Goal: Information Seeking & Learning: Learn about a topic

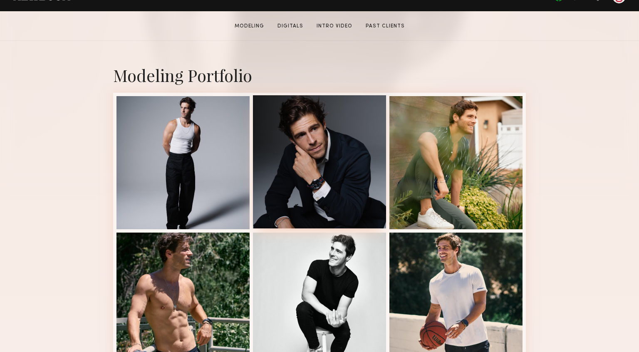
scroll to position [152, 0]
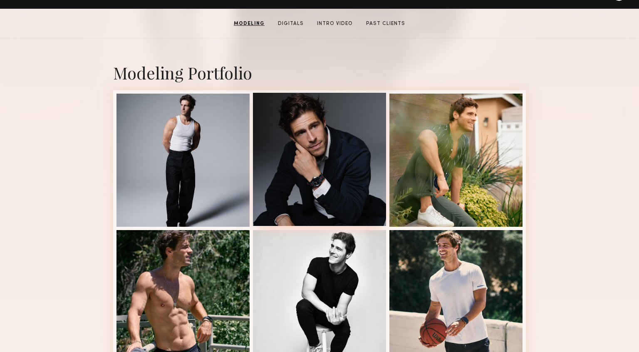
click at [352, 148] on div at bounding box center [319, 159] width 133 height 133
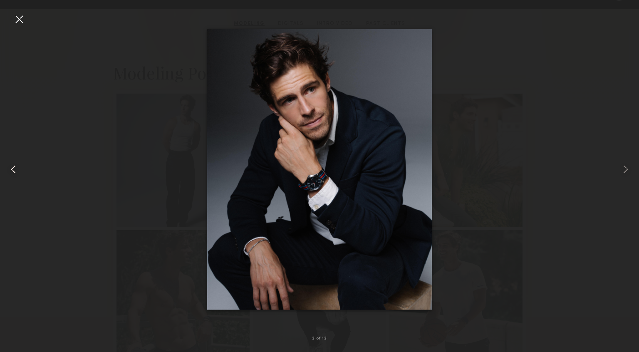
click at [20, 19] on div at bounding box center [18, 18] width 13 height 13
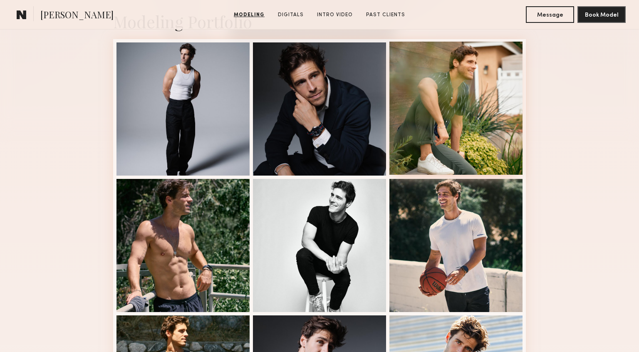
click at [398, 87] on div at bounding box center [456, 108] width 133 height 133
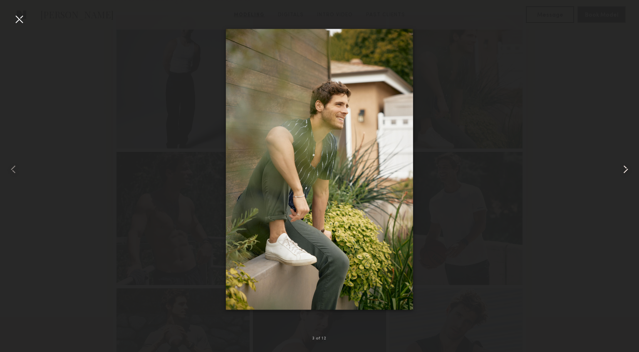
scroll to position [232, 0]
click at [621, 165] on common-icon at bounding box center [625, 169] width 13 height 13
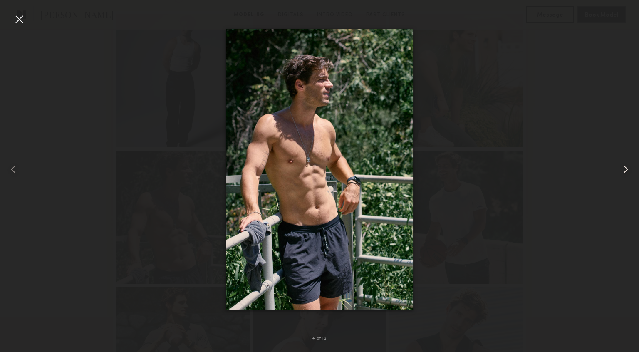
click at [621, 165] on common-icon at bounding box center [625, 169] width 13 height 13
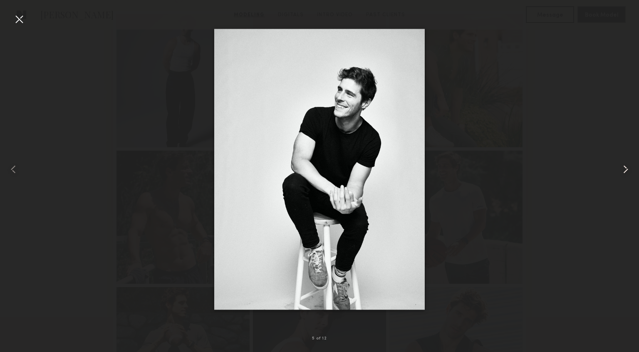
click at [621, 165] on common-icon at bounding box center [625, 169] width 13 height 13
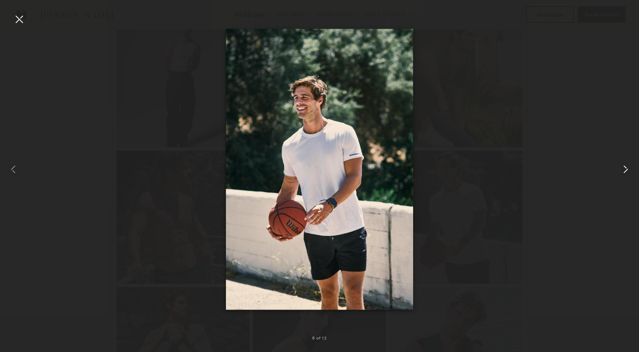
click at [621, 165] on common-icon at bounding box center [625, 169] width 13 height 13
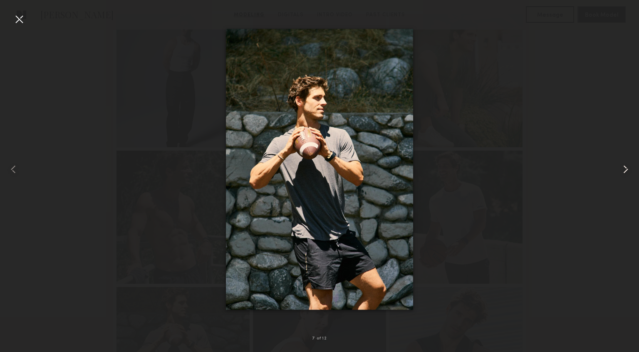
click at [621, 165] on common-icon at bounding box center [625, 169] width 13 height 13
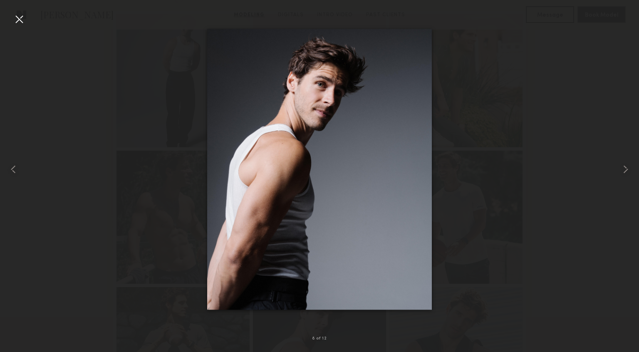
click at [13, 17] on div at bounding box center [18, 18] width 13 height 13
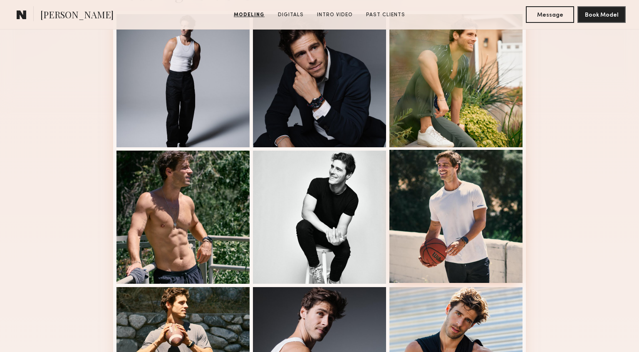
click at [478, 174] on div at bounding box center [456, 216] width 133 height 133
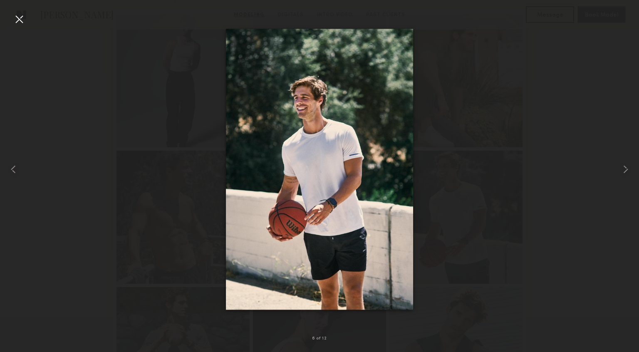
click at [19, 20] on div at bounding box center [18, 18] width 13 height 13
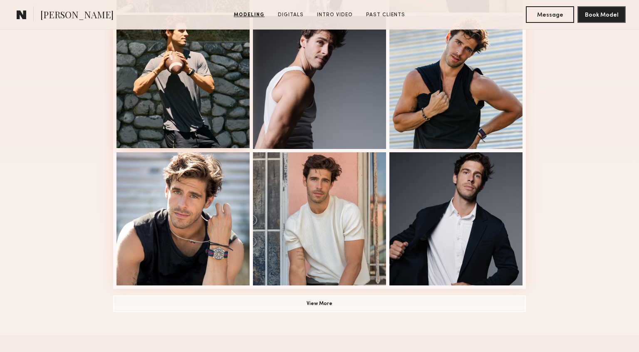
scroll to position [506, 0]
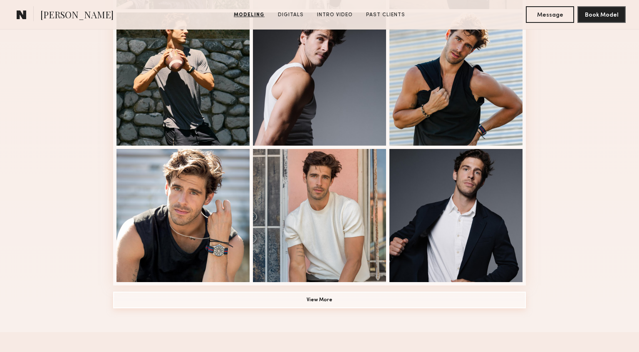
click at [311, 294] on button "View More" at bounding box center [319, 300] width 413 height 17
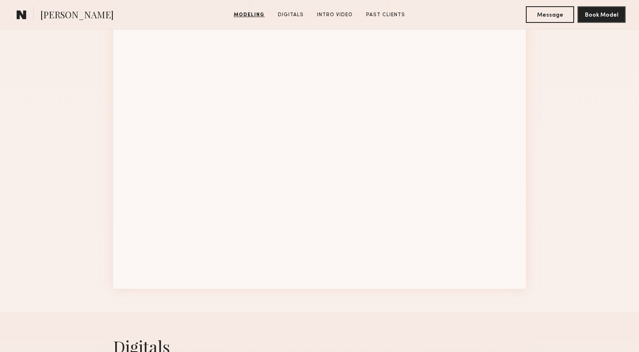
scroll to position [1050, 0]
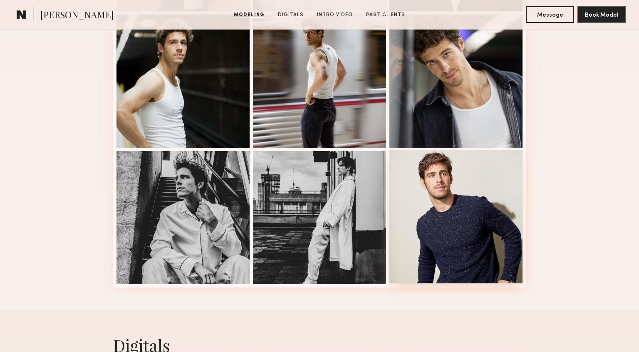
click at [412, 190] on div at bounding box center [456, 216] width 133 height 133
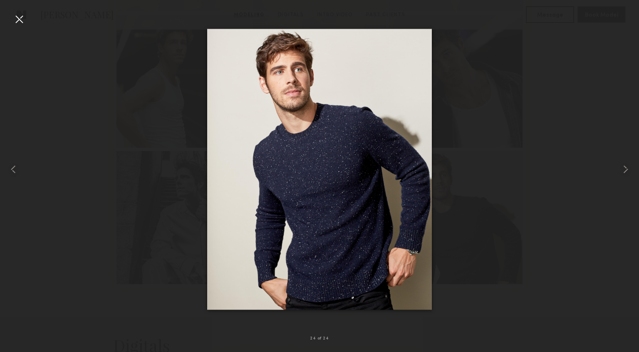
click at [20, 18] on div at bounding box center [18, 18] width 13 height 13
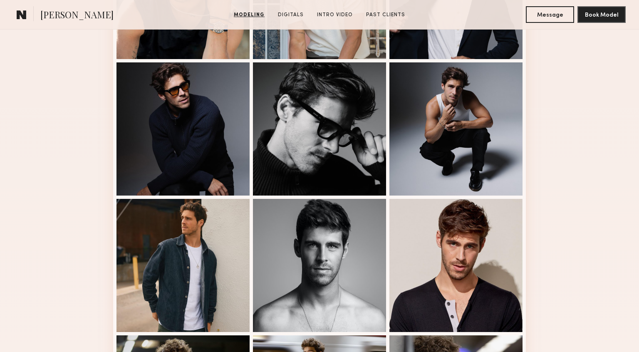
scroll to position [731, 0]
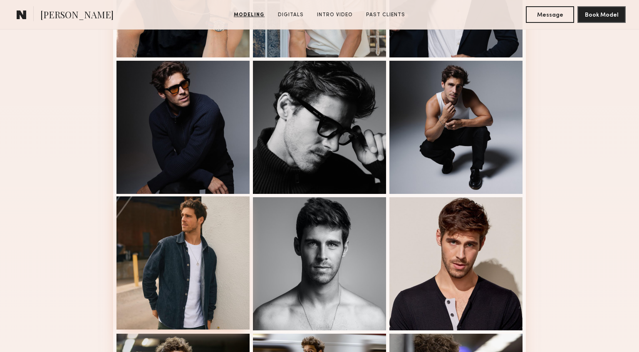
click at [156, 222] on div at bounding box center [183, 262] width 133 height 133
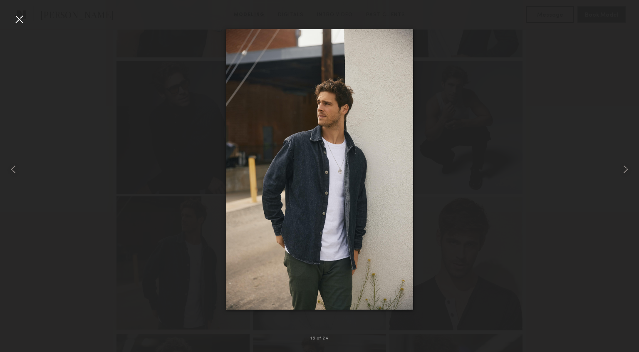
scroll to position [731, 0]
click at [20, 21] on div at bounding box center [18, 18] width 13 height 13
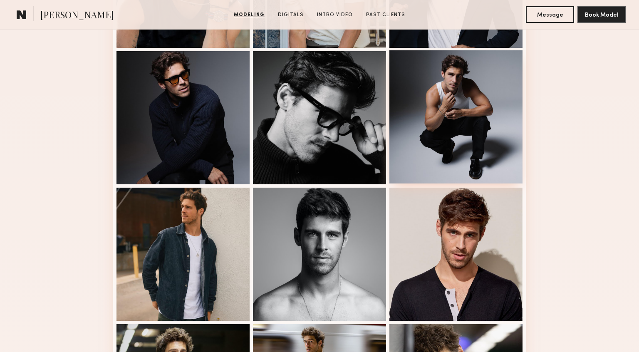
scroll to position [742, 0]
